Goal: Transaction & Acquisition: Purchase product/service

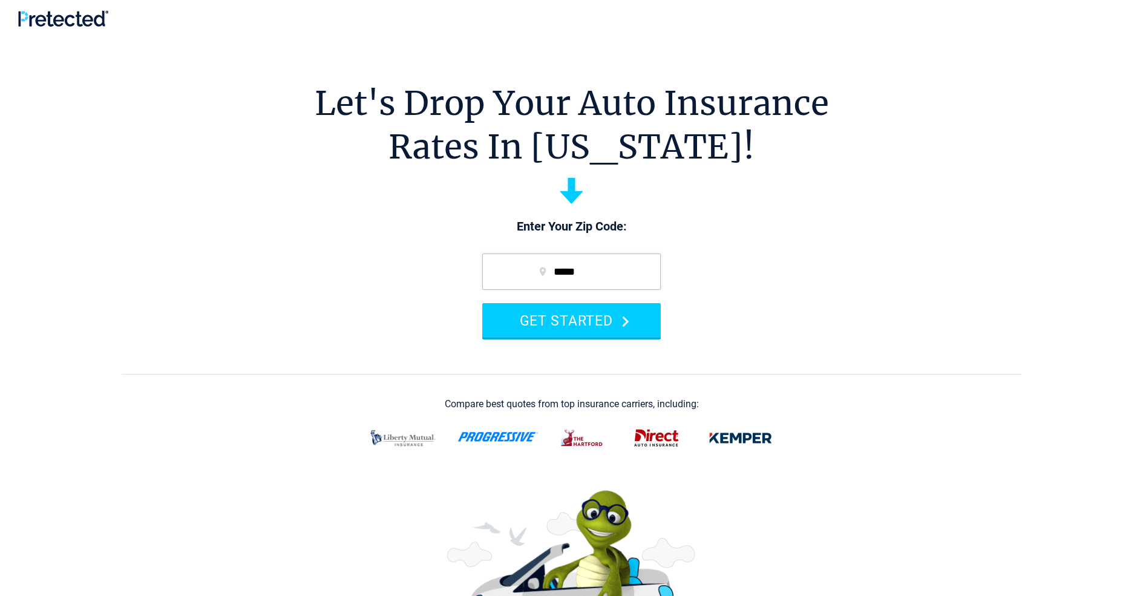
click at [571, 320] on button "GET STARTED" at bounding box center [571, 320] width 178 height 34
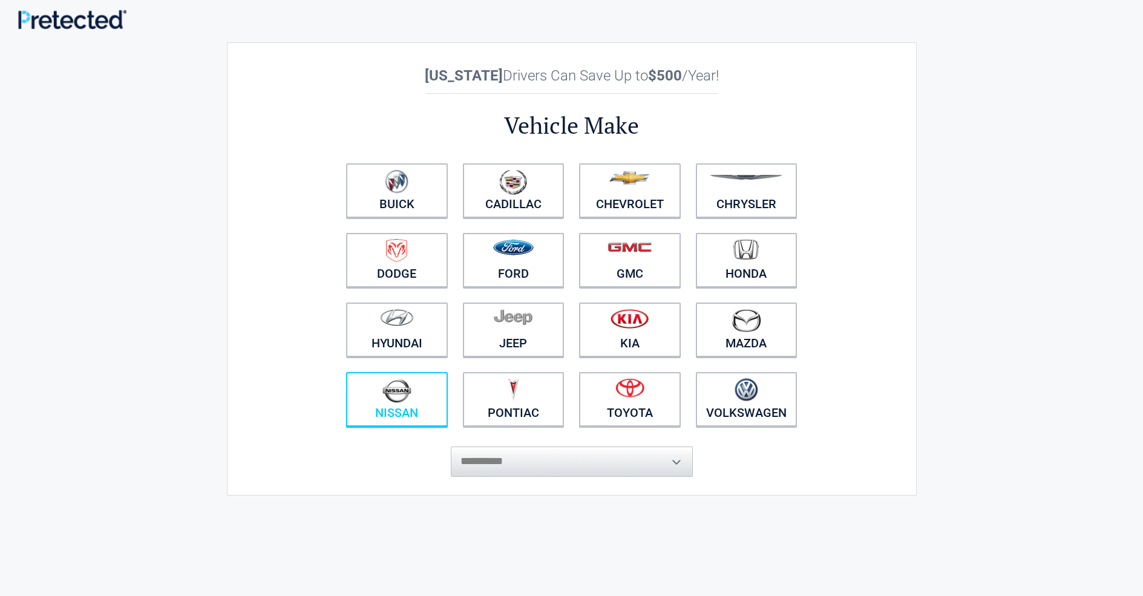
click at [396, 400] on img at bounding box center [396, 390] width 29 height 25
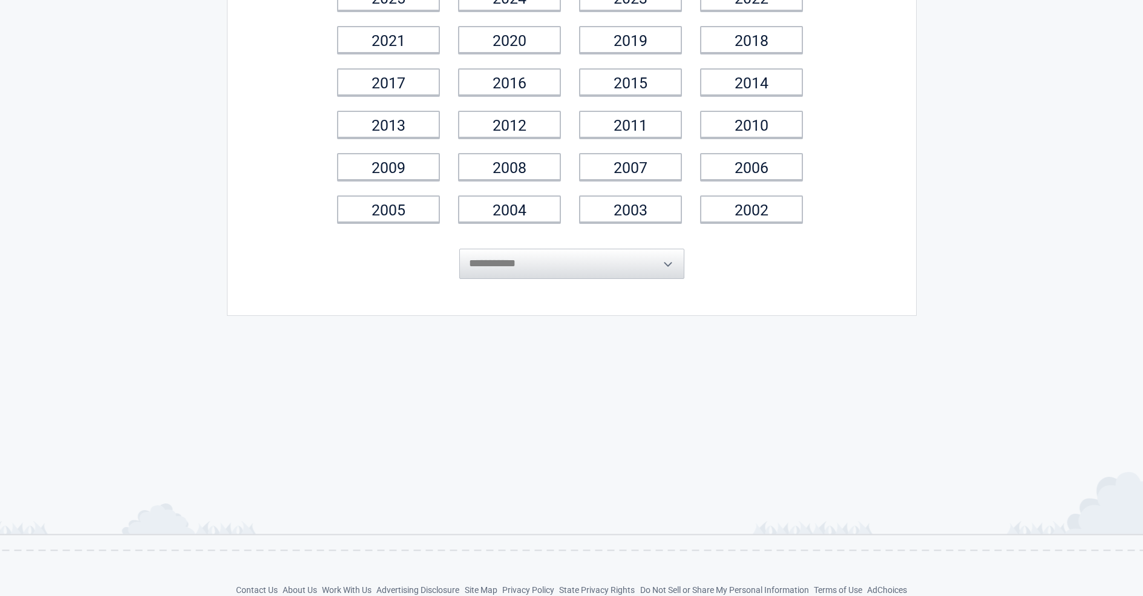
scroll to position [203, 0]
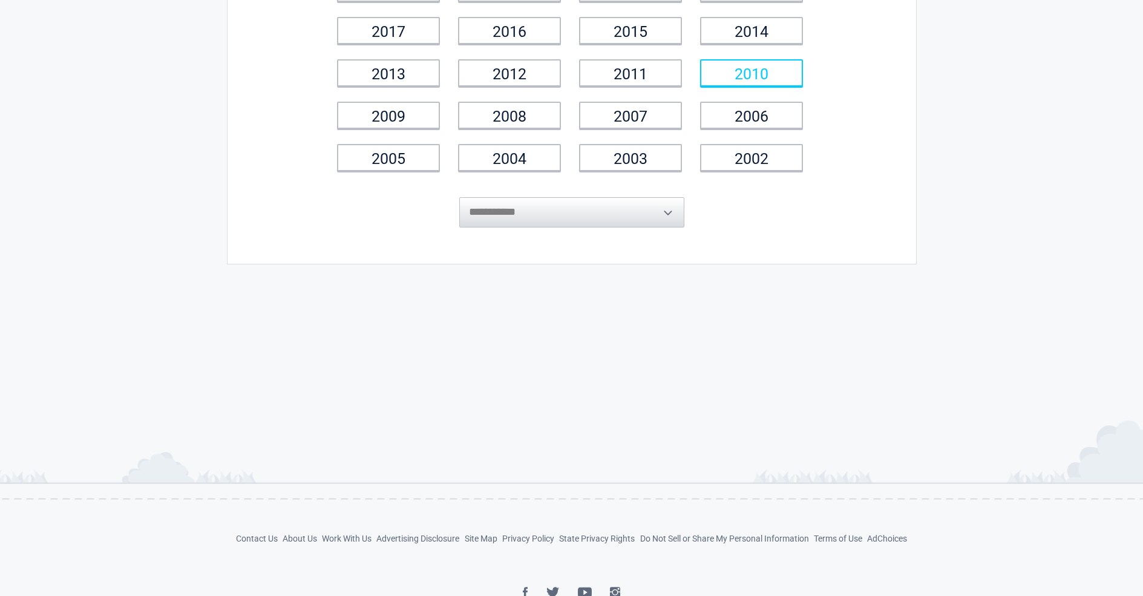
click at [751, 73] on link "2010" at bounding box center [751, 72] width 103 height 27
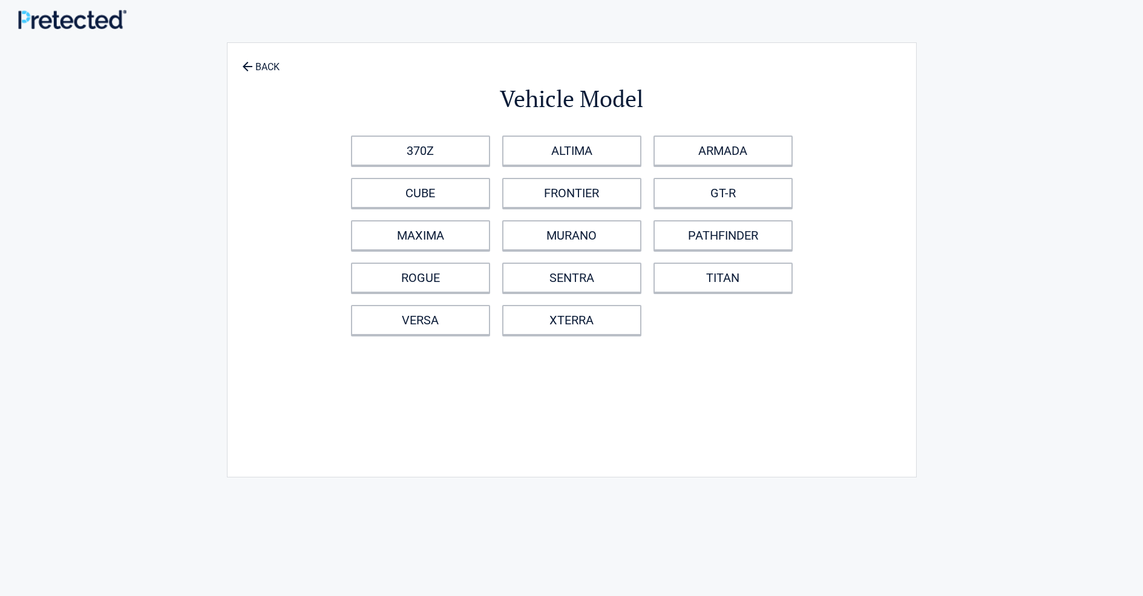
scroll to position [42, 0]
